Goal: Information Seeking & Learning: Learn about a topic

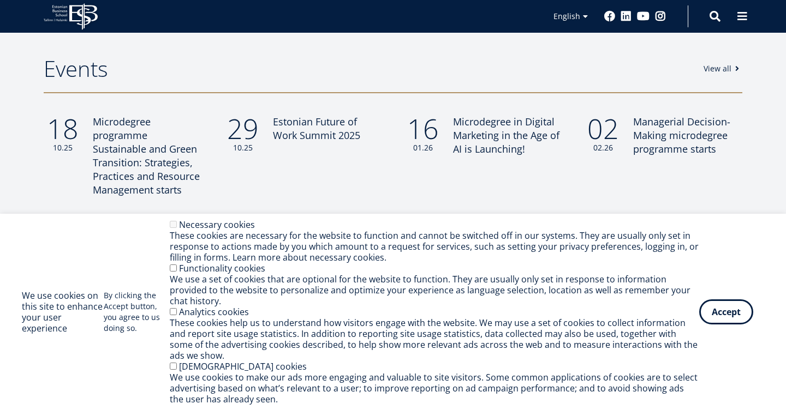
scroll to position [1035, 0]
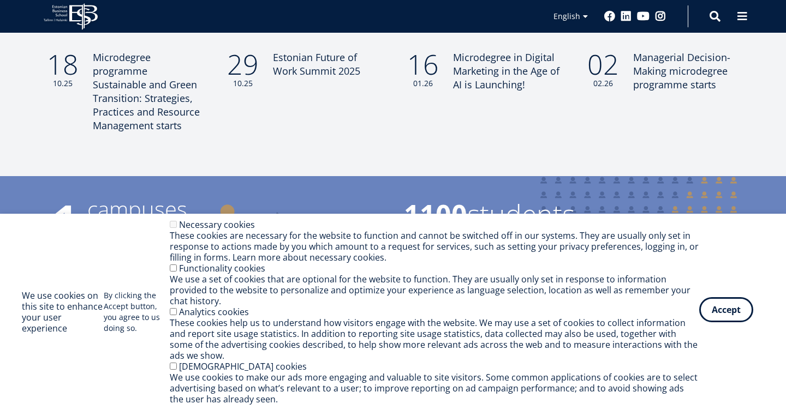
click at [725, 308] on button "Accept" at bounding box center [726, 309] width 54 height 25
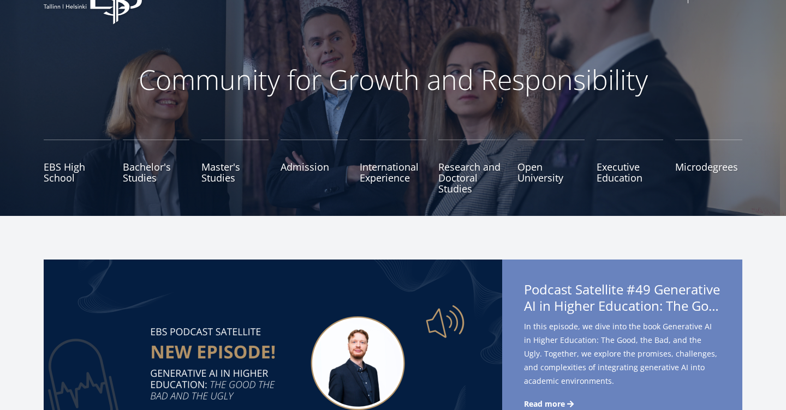
scroll to position [0, 0]
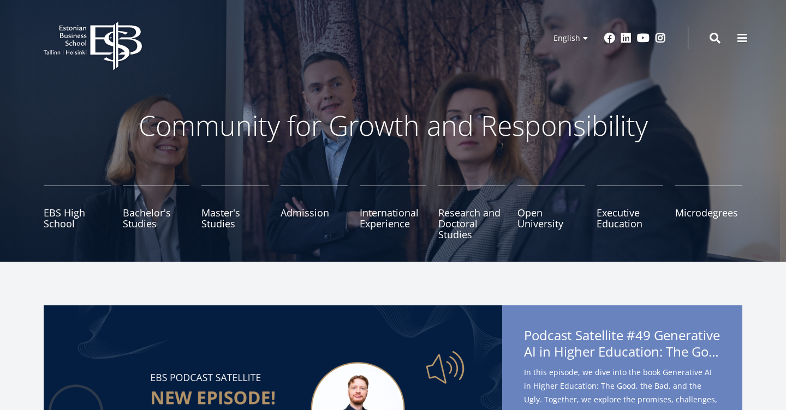
click at [739, 37] on span at bounding box center [741, 38] width 11 height 11
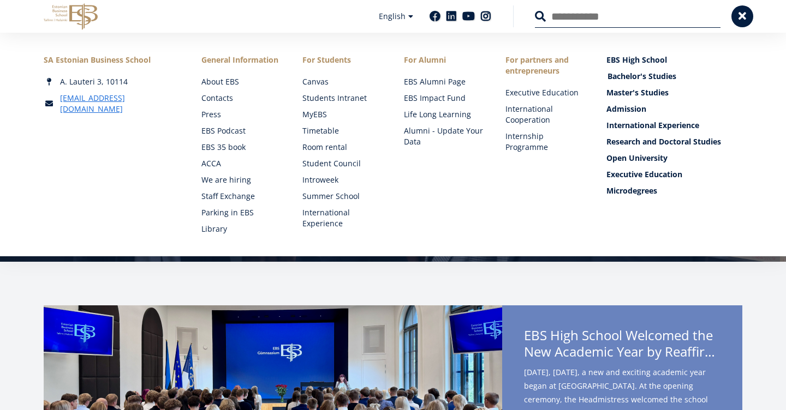
click at [627, 76] on link "Bachelor's Studies" at bounding box center [675, 76] width 136 height 11
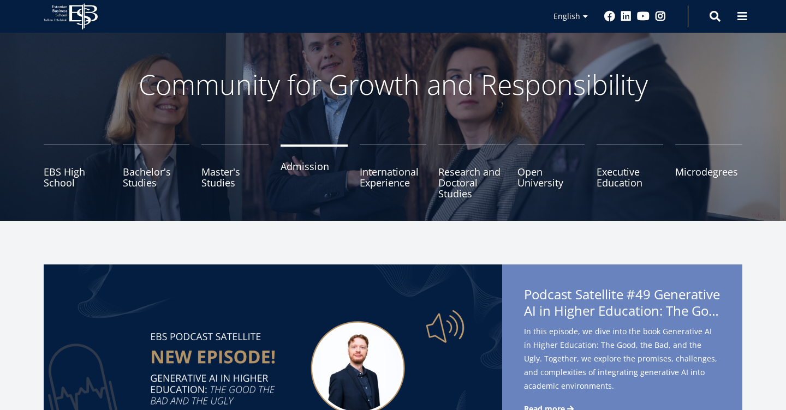
scroll to position [47, 0]
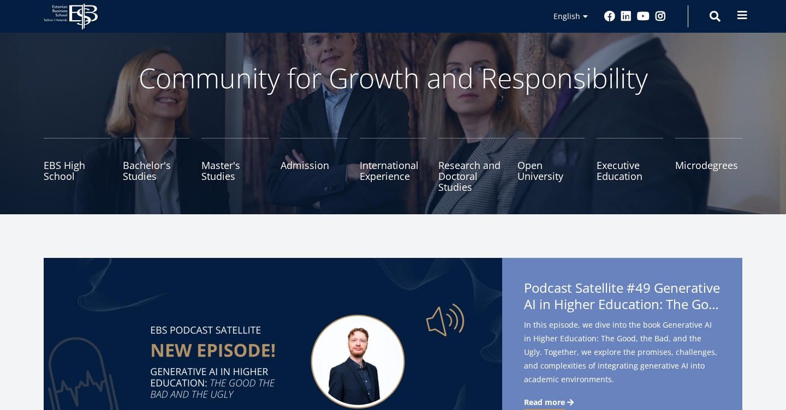
click at [744, 16] on span at bounding box center [741, 15] width 11 height 11
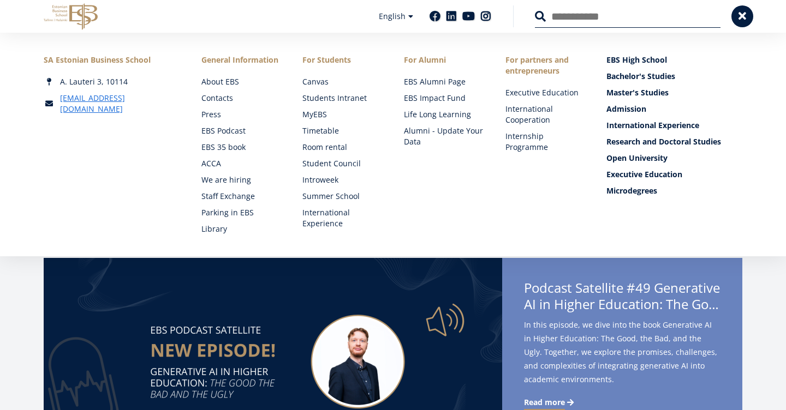
click at [50, 284] on img at bounding box center [273, 361] width 458 height 207
click at [122, 309] on img at bounding box center [273, 361] width 458 height 207
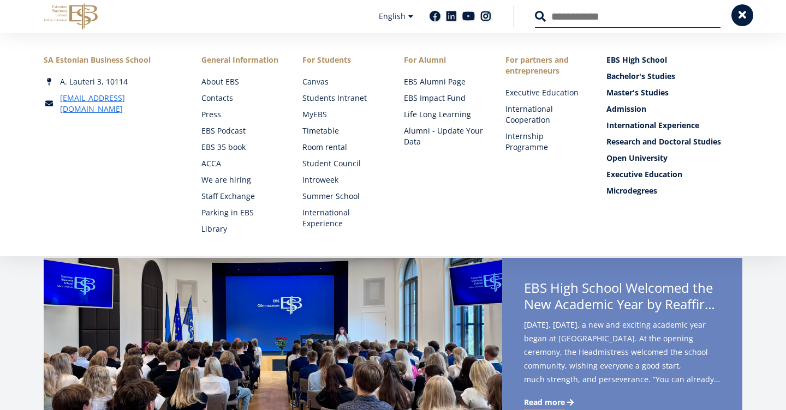
click at [740, 9] on button at bounding box center [742, 15] width 22 height 22
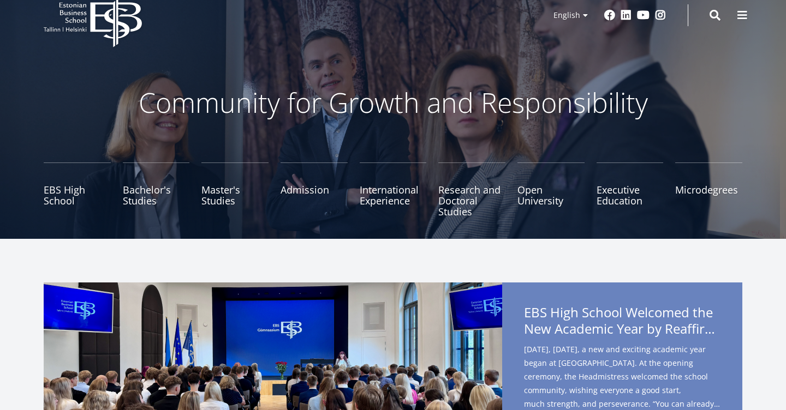
scroll to position [0, 0]
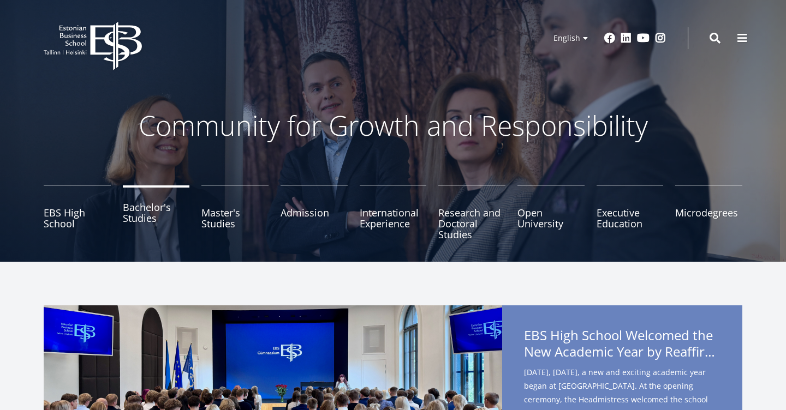
click at [146, 217] on link "Bachelor's Studies" at bounding box center [156, 212] width 67 height 55
